Goal: Task Accomplishment & Management: Manage account settings

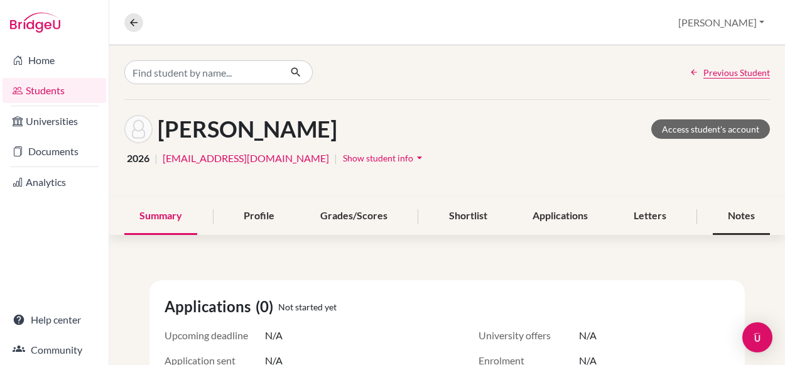
click at [722, 222] on div "Notes" at bounding box center [741, 216] width 57 height 37
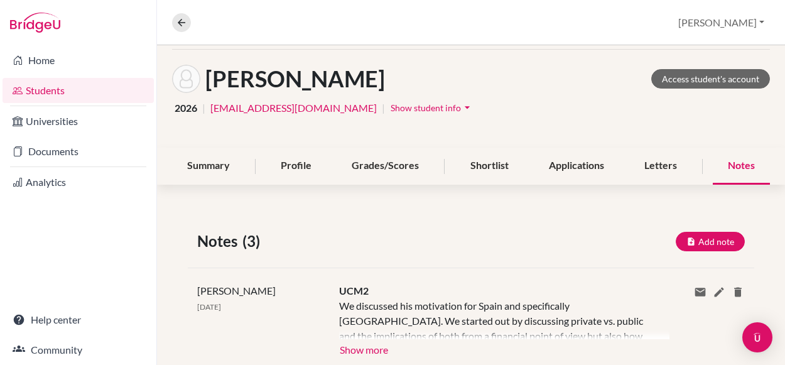
scroll to position [75, 0]
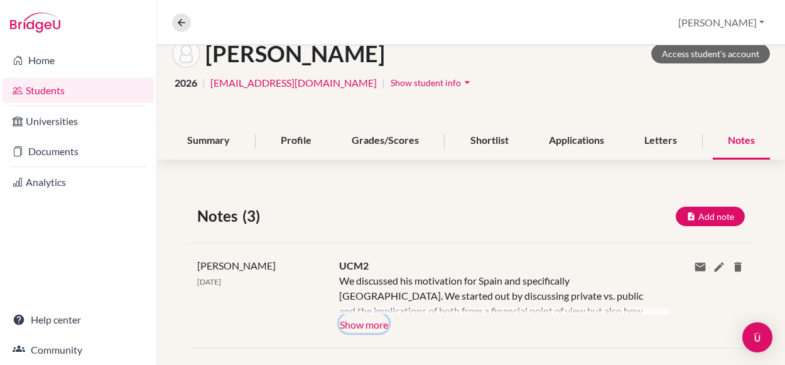
click at [384, 320] on button "Show more" at bounding box center [364, 323] width 50 height 19
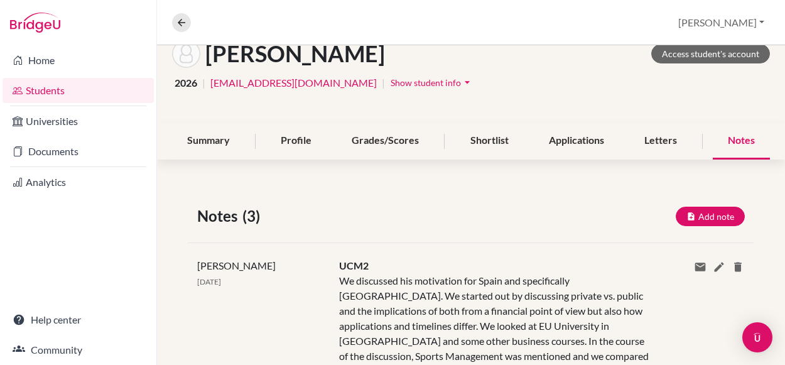
click at [440, 323] on div "We discussed his motivation for Spain and specifically [GEOGRAPHIC_DATA]. We st…" at bounding box center [495, 341] width 312 height 136
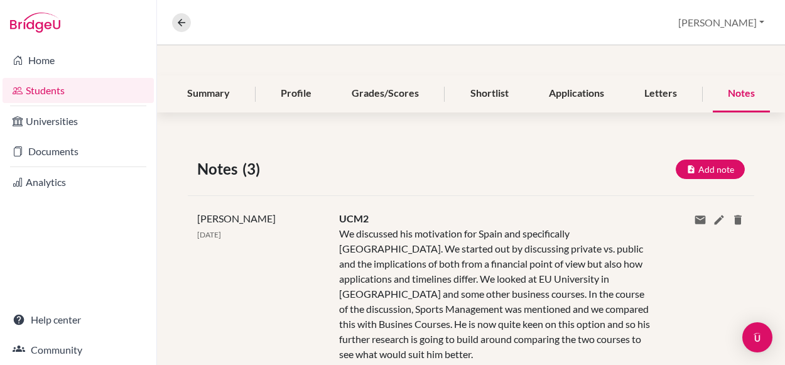
scroll to position [126, 0]
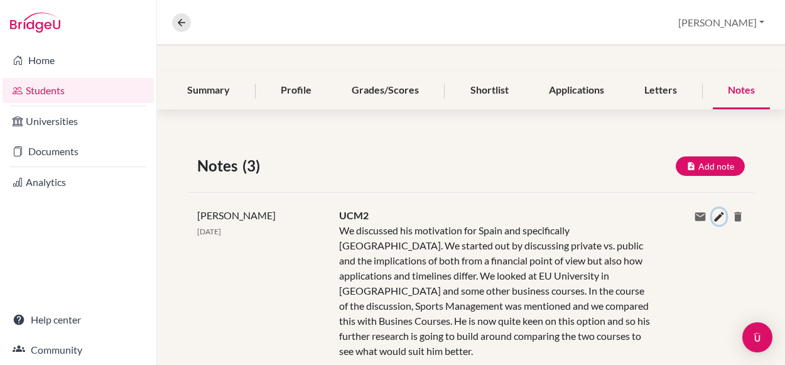
click at [720, 219] on icon at bounding box center [719, 217] width 13 height 13
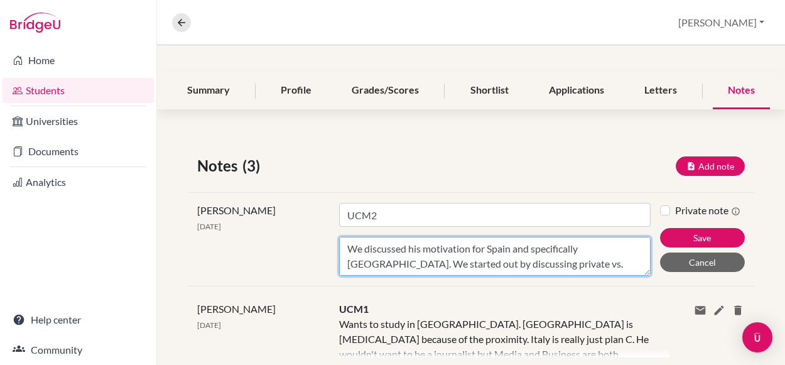
click at [567, 255] on textarea "We discussed his motivation for Spain and specifically [GEOGRAPHIC_DATA]. We st…" at bounding box center [495, 256] width 312 height 39
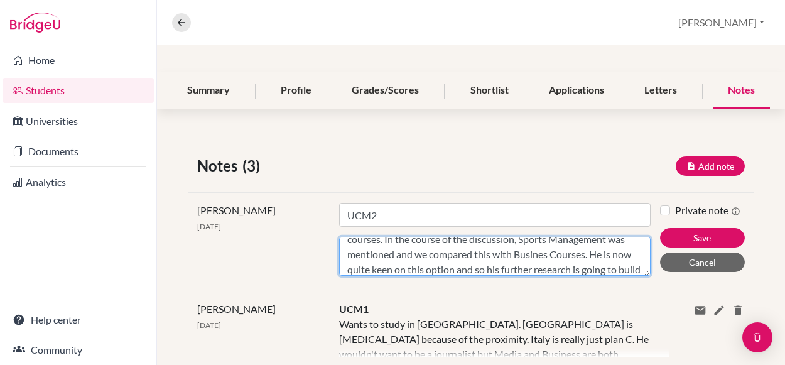
scroll to position [100, 0]
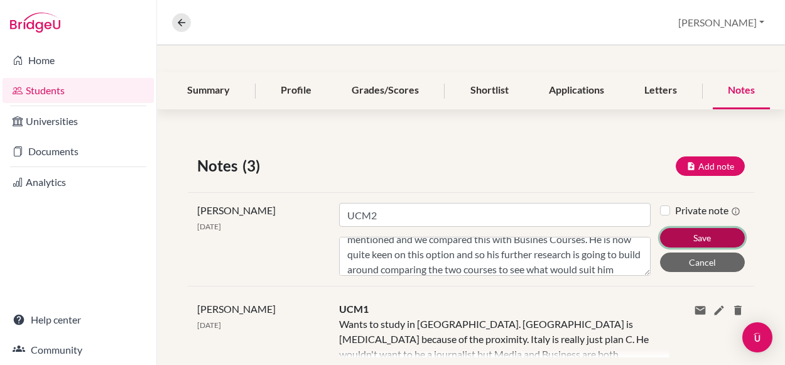
click at [682, 232] on button "Save" at bounding box center [702, 237] width 85 height 19
